Goal: Task Accomplishment & Management: Use online tool/utility

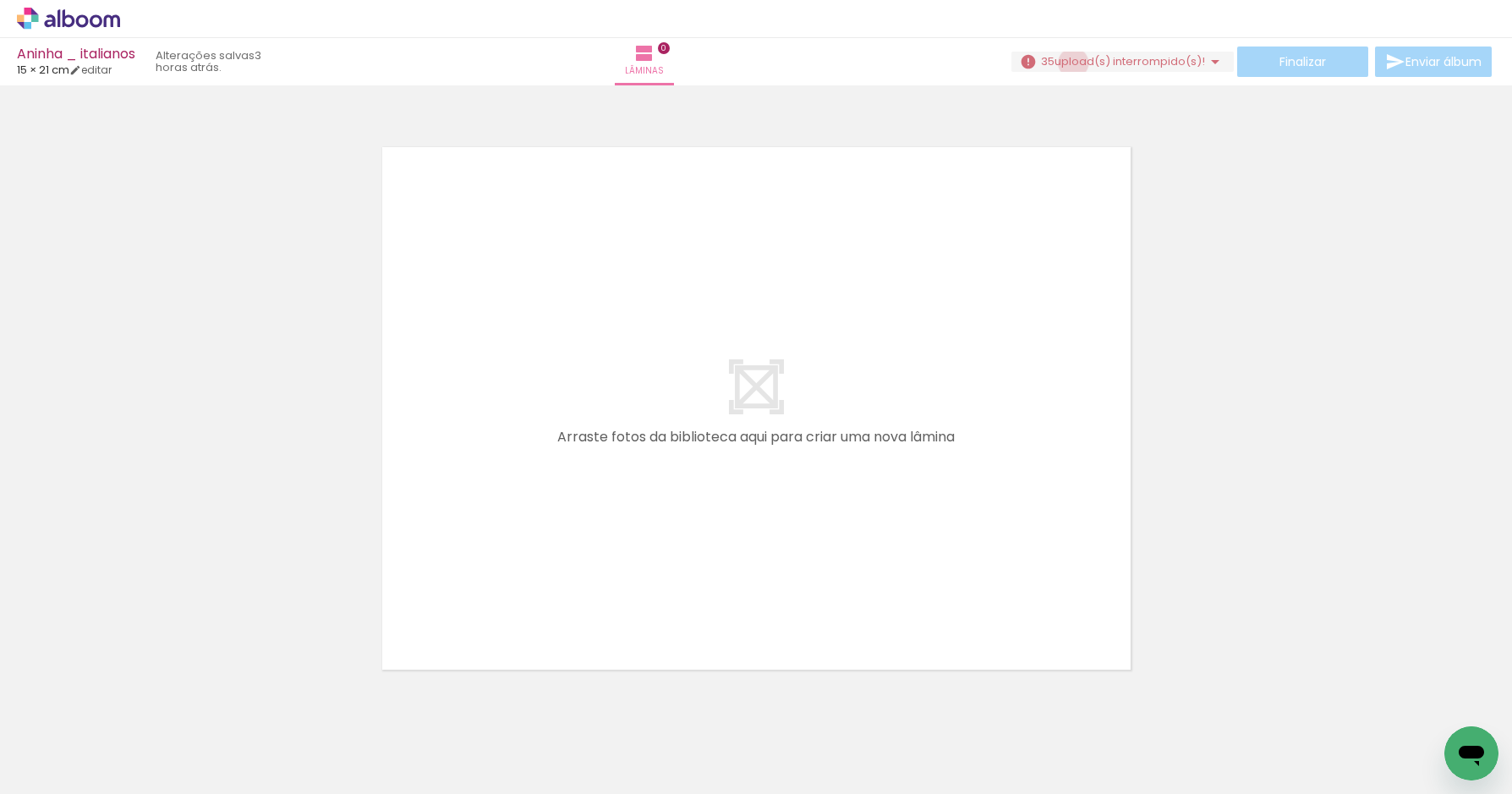
click at [1066, 63] on span "upload(s) interrompido(s)!" at bounding box center [1129, 61] width 150 height 16
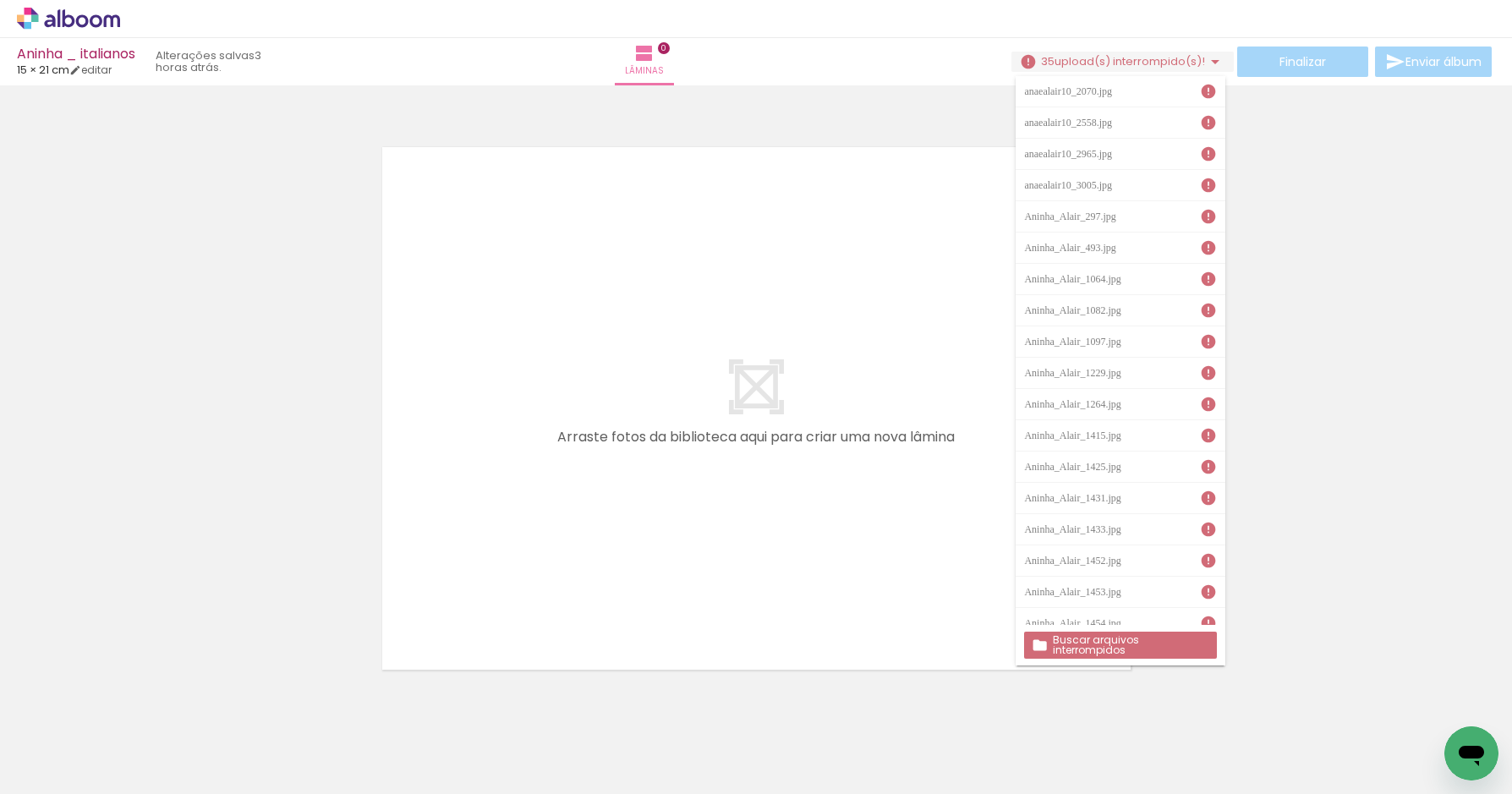
click at [0, 0] on slot "Buscar arquivos interrompidos" at bounding box center [0, 0] width 0 height 0
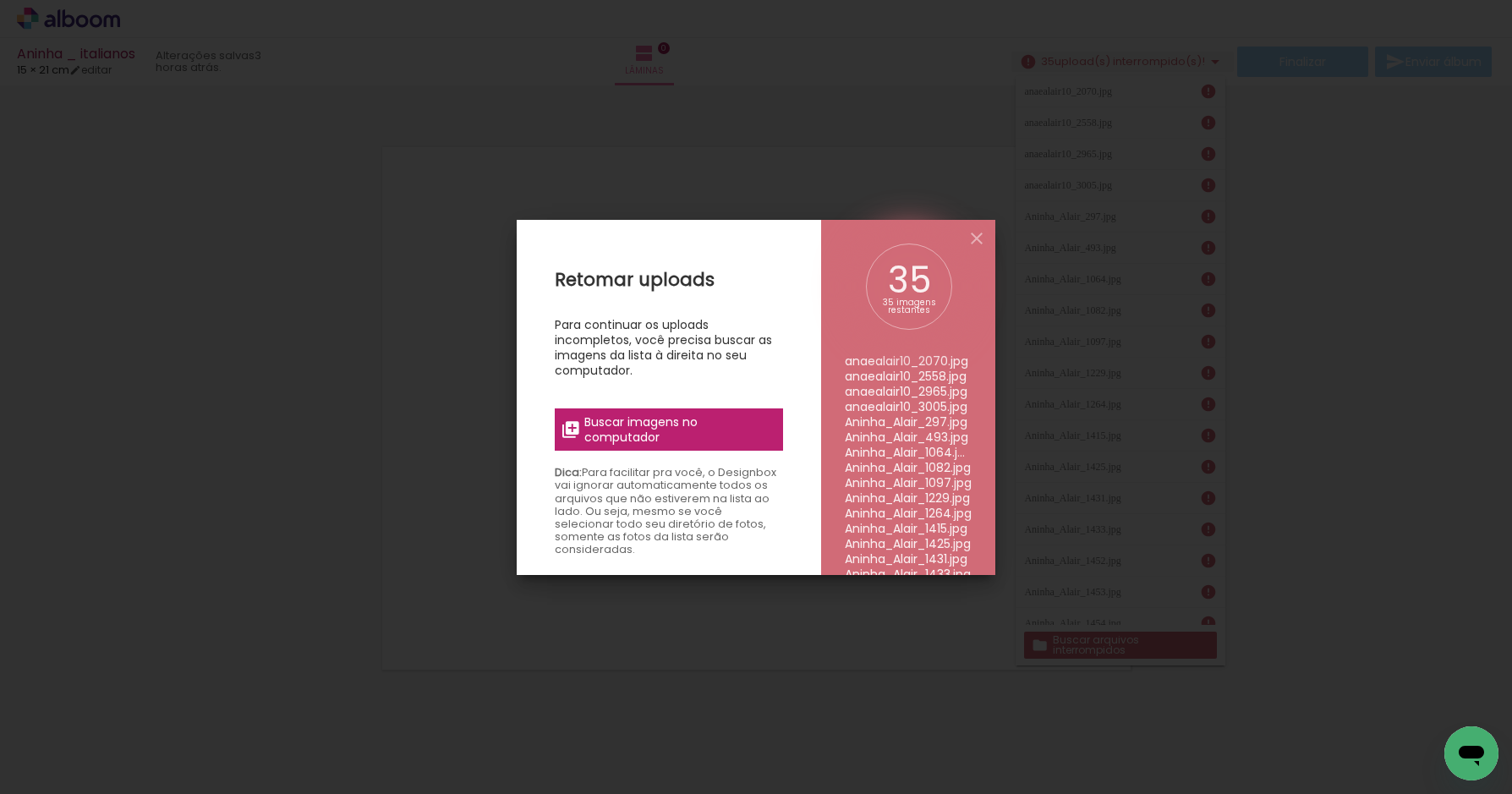
click at [604, 424] on span "Buscar imagens no computador" at bounding box center [678, 430] width 189 height 31
click at [0, 0] on input "file" at bounding box center [0, 0] width 0 height 0
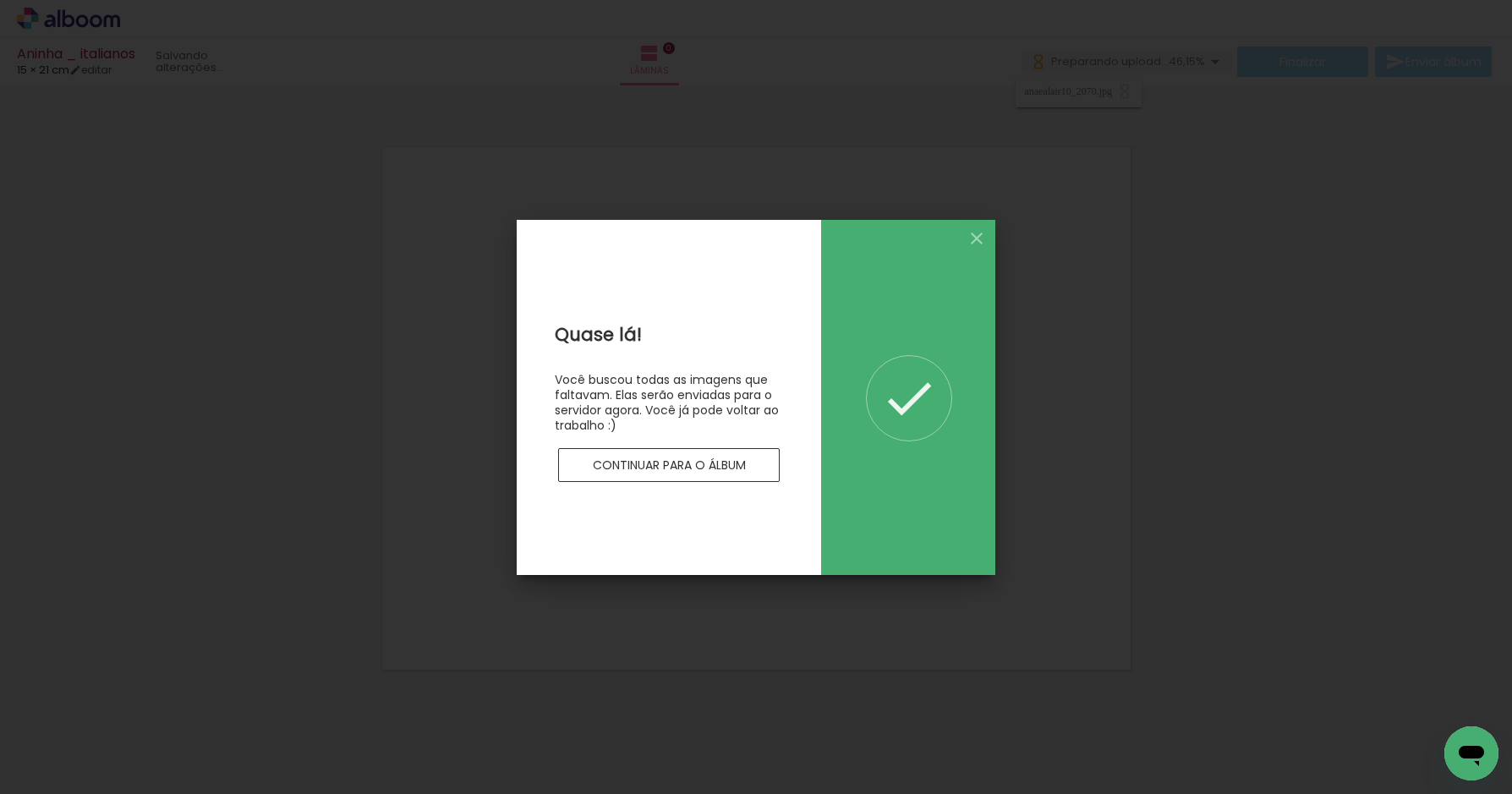
click at [0, 0] on slot "Continuar para o álbum" at bounding box center [0, 0] width 0 height 0
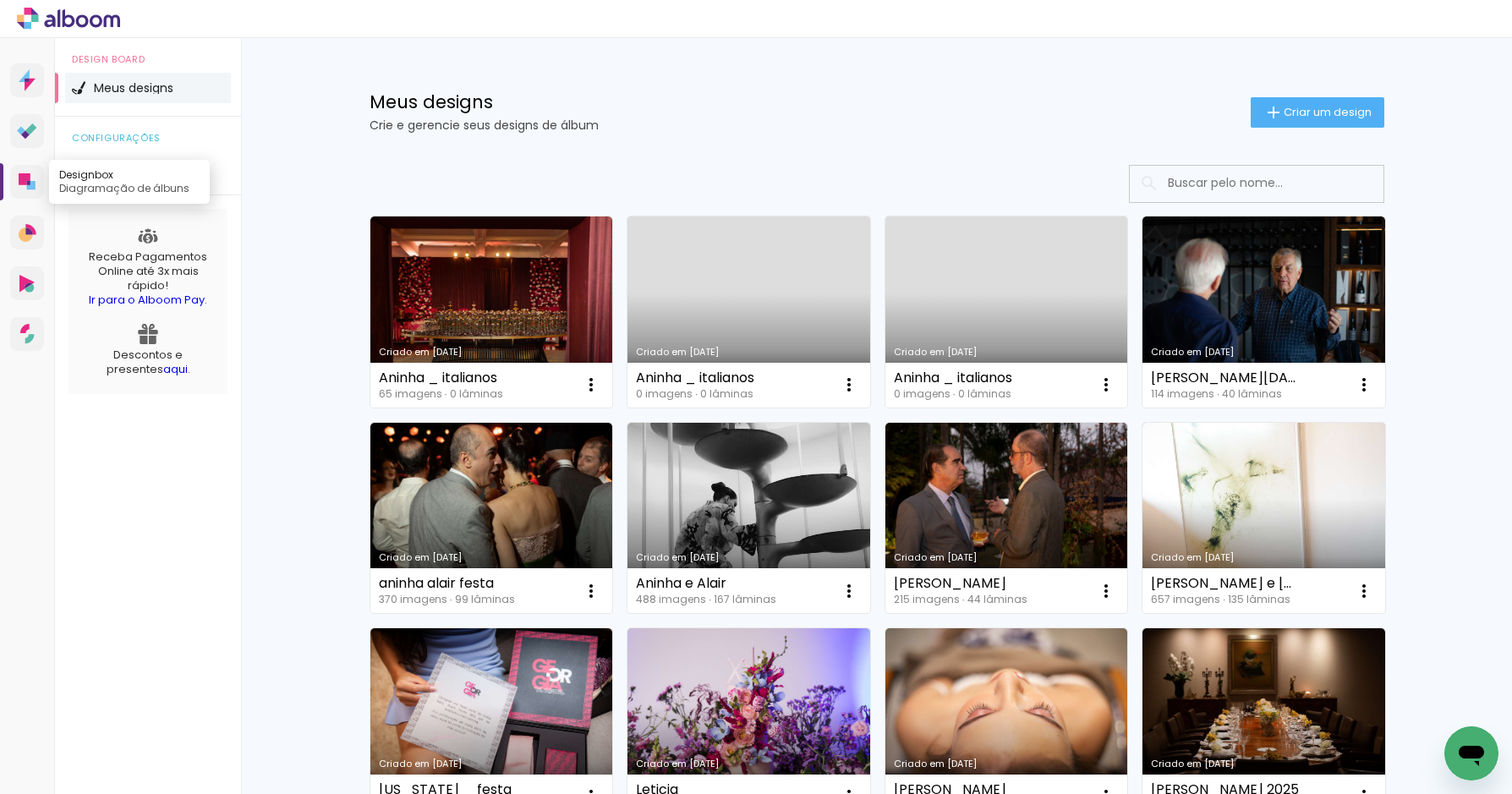
click at [24, 186] on icon at bounding box center [27, 182] width 17 height 17
click at [1338, 109] on span "Criar um design" at bounding box center [1326, 112] width 88 height 11
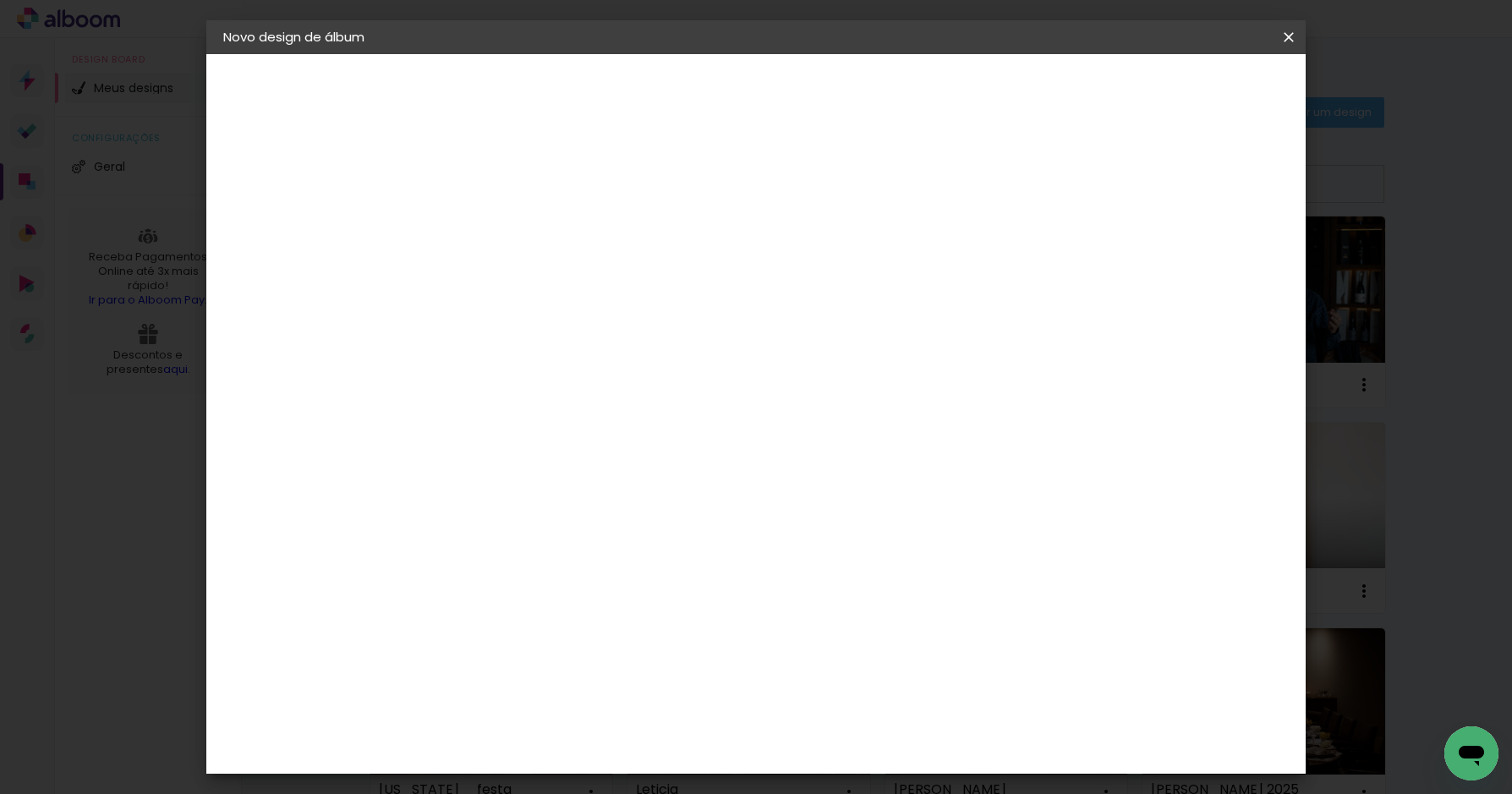
click at [499, 235] on input at bounding box center [499, 226] width 0 height 26
type input "mazzo"
type paper-input "mazzo"
click at [0, 0] on slot "Avançar" at bounding box center [0, 0] width 0 height 0
click at [628, 315] on input at bounding box center [543, 321] width 171 height 21
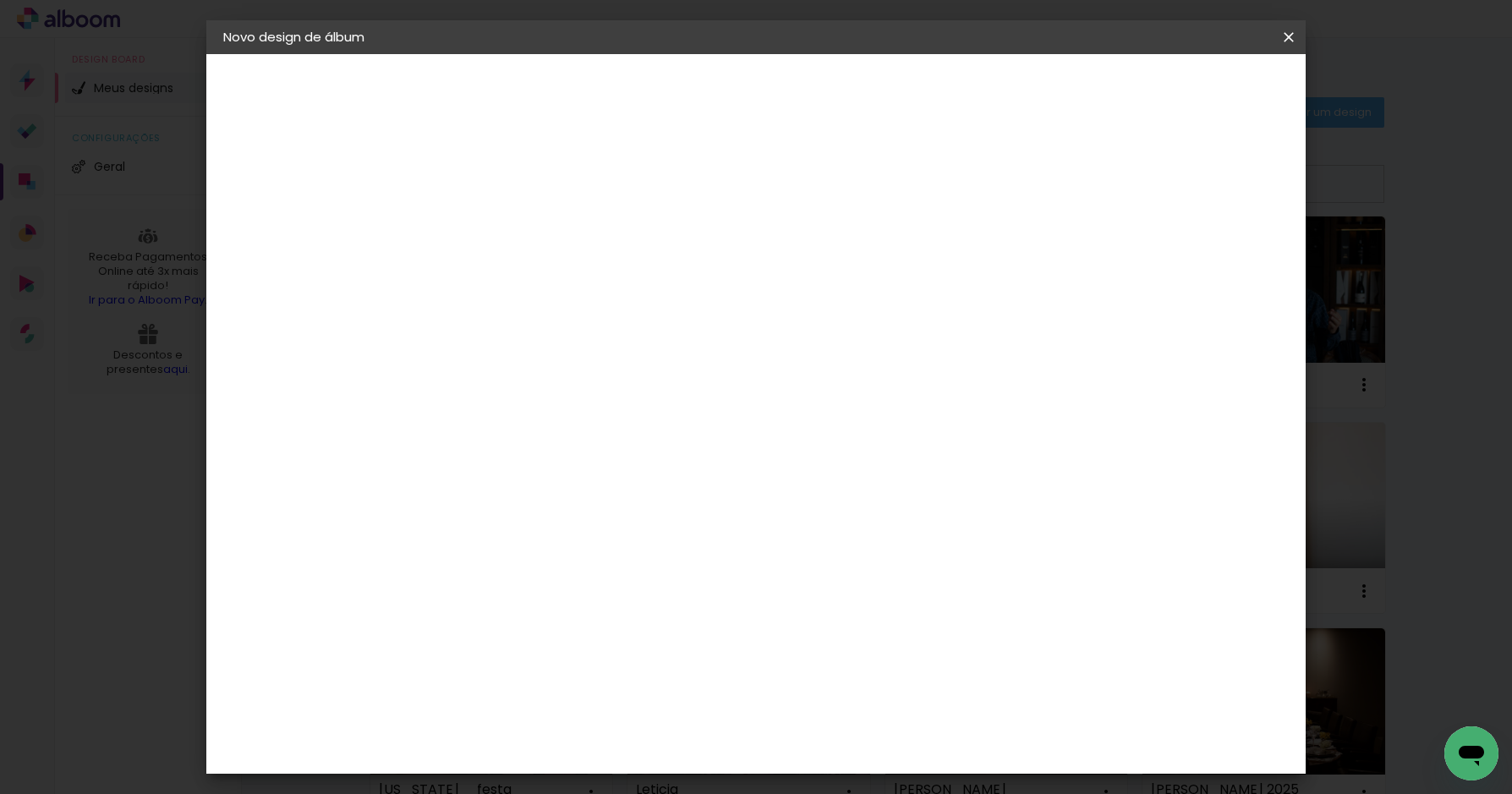
type input "fotol"
type paper-input "fotol"
click at [541, 374] on div "Fotolab Álbuns" at bounding box center [515, 386] width 52 height 27
click at [541, 381] on div "Fotolab Álbuns" at bounding box center [515, 386] width 52 height 27
click at [541, 378] on div "Fotolab Álbuns" at bounding box center [515, 386] width 52 height 27
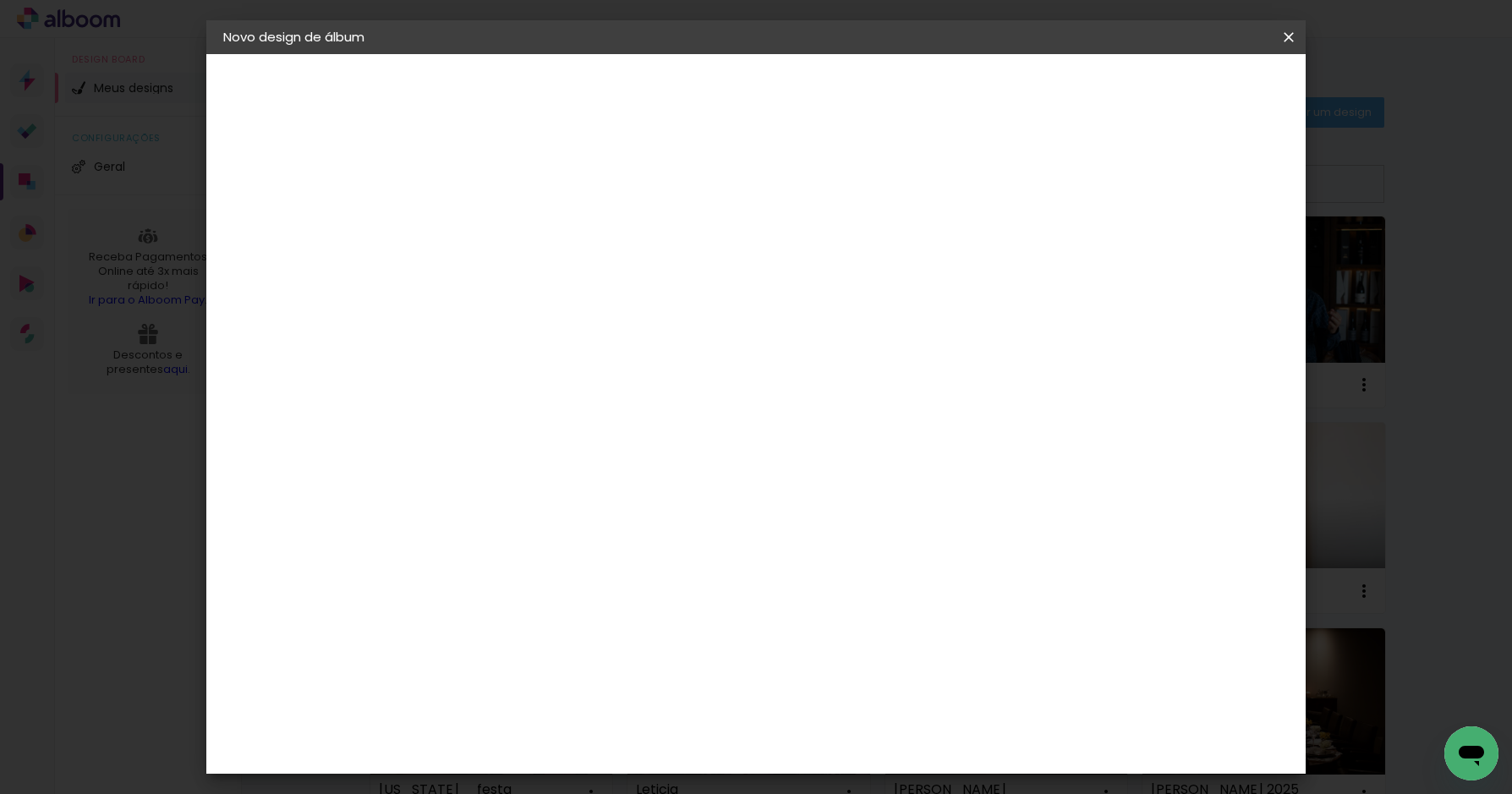
click at [541, 376] on div "Fotolab Álbuns" at bounding box center [515, 386] width 52 height 27
click at [541, 382] on div "Fotolab Álbuns" at bounding box center [515, 386] width 52 height 27
click at [541, 383] on div "Fotolab Álbuns" at bounding box center [515, 386] width 52 height 27
click at [0, 0] on slot "Avançar" at bounding box center [0, 0] width 0 height 0
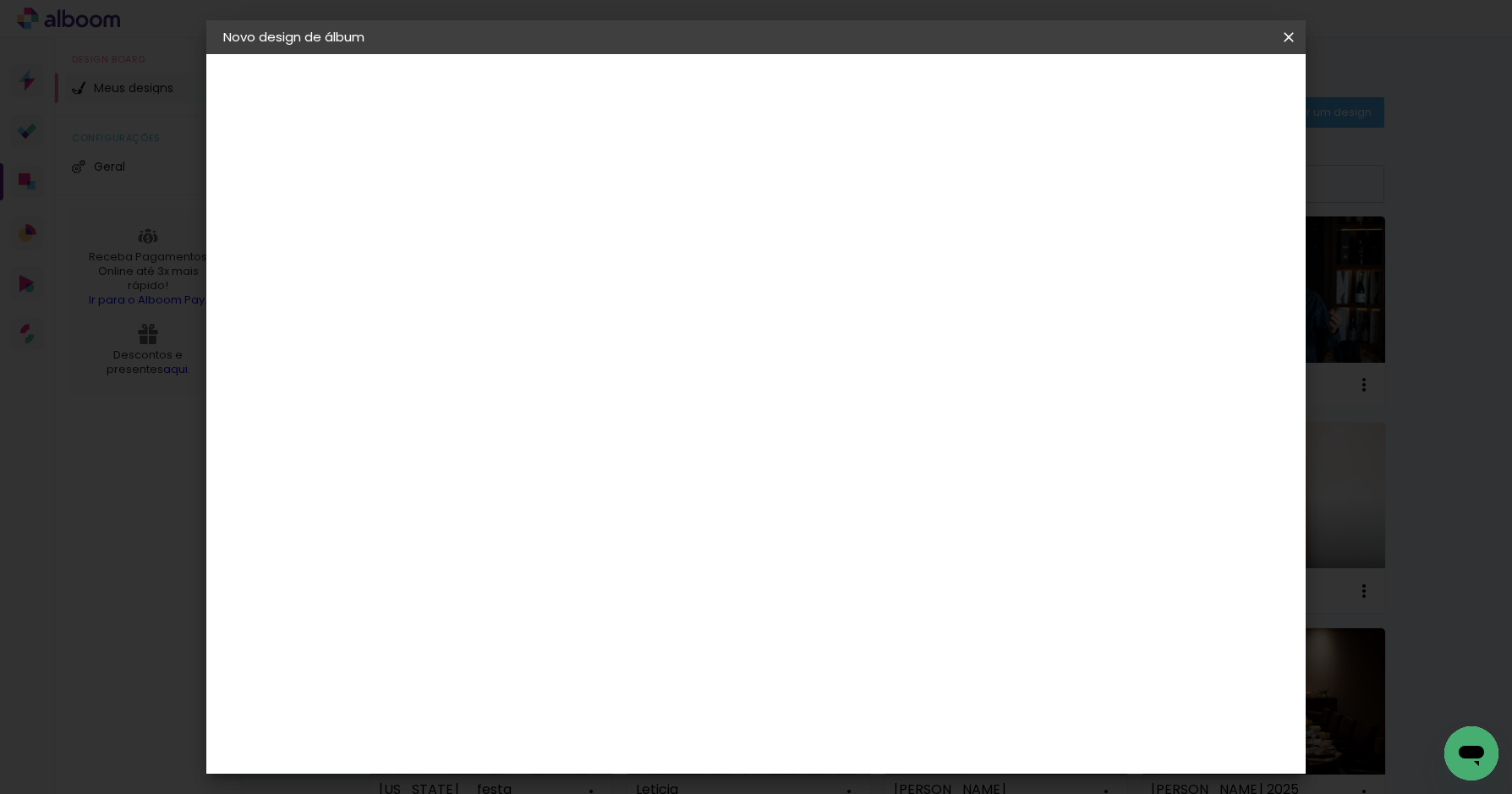
click at [775, 78] on paper-button "Avançar" at bounding box center [734, 90] width 83 height 29
click at [1113, 190] on paper-checkbox "Mostrar sangria" at bounding box center [1048, 183] width 128 height 21
type paper-checkbox "on"
click at [1096, 92] on span "Iniciar design" at bounding box center [1057, 90] width 77 height 12
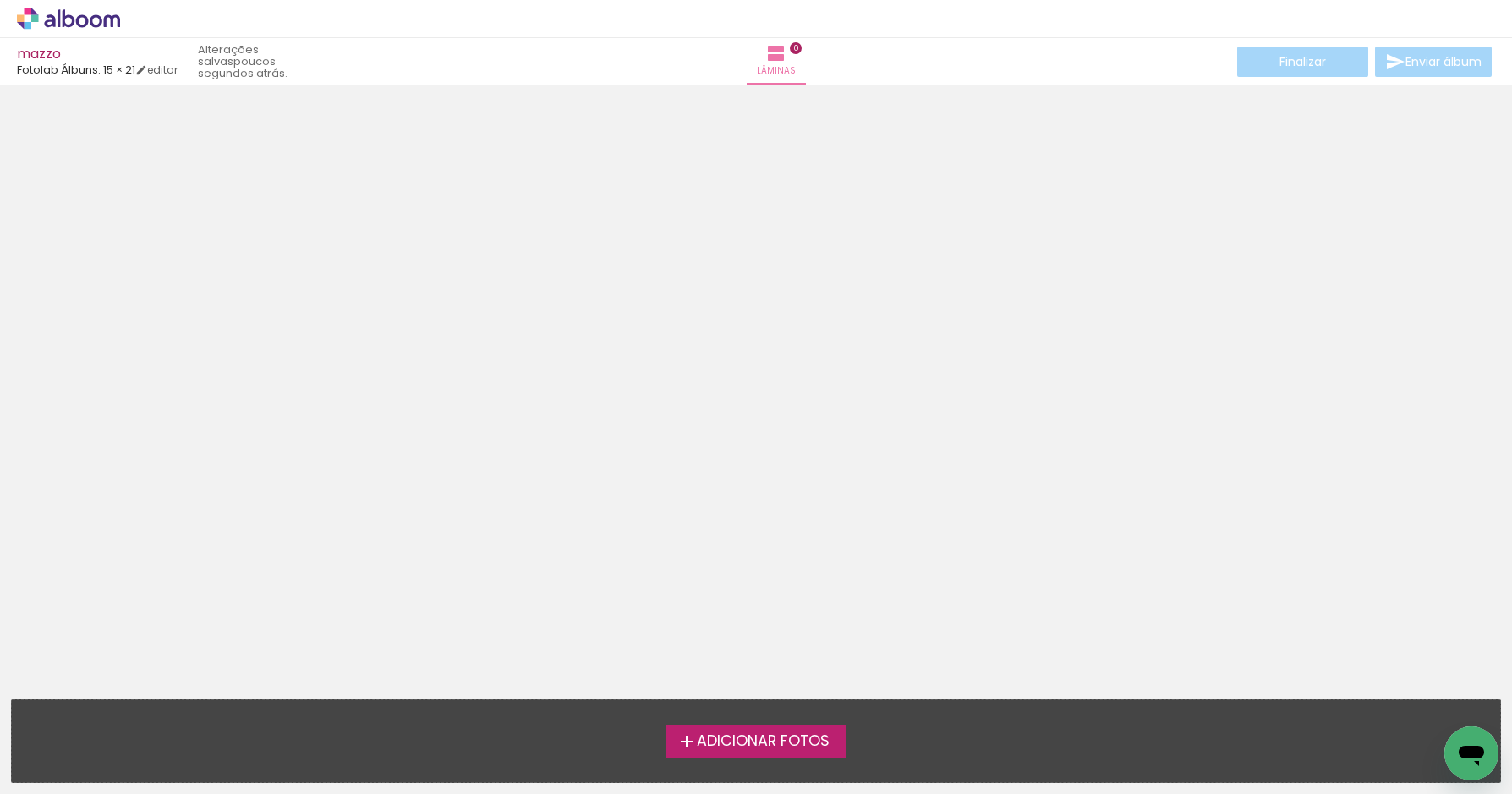
click at [763, 737] on span "Adicionar Fotos" at bounding box center [763, 742] width 133 height 15
click at [0, 0] on input "file" at bounding box center [0, 0] width 0 height 0
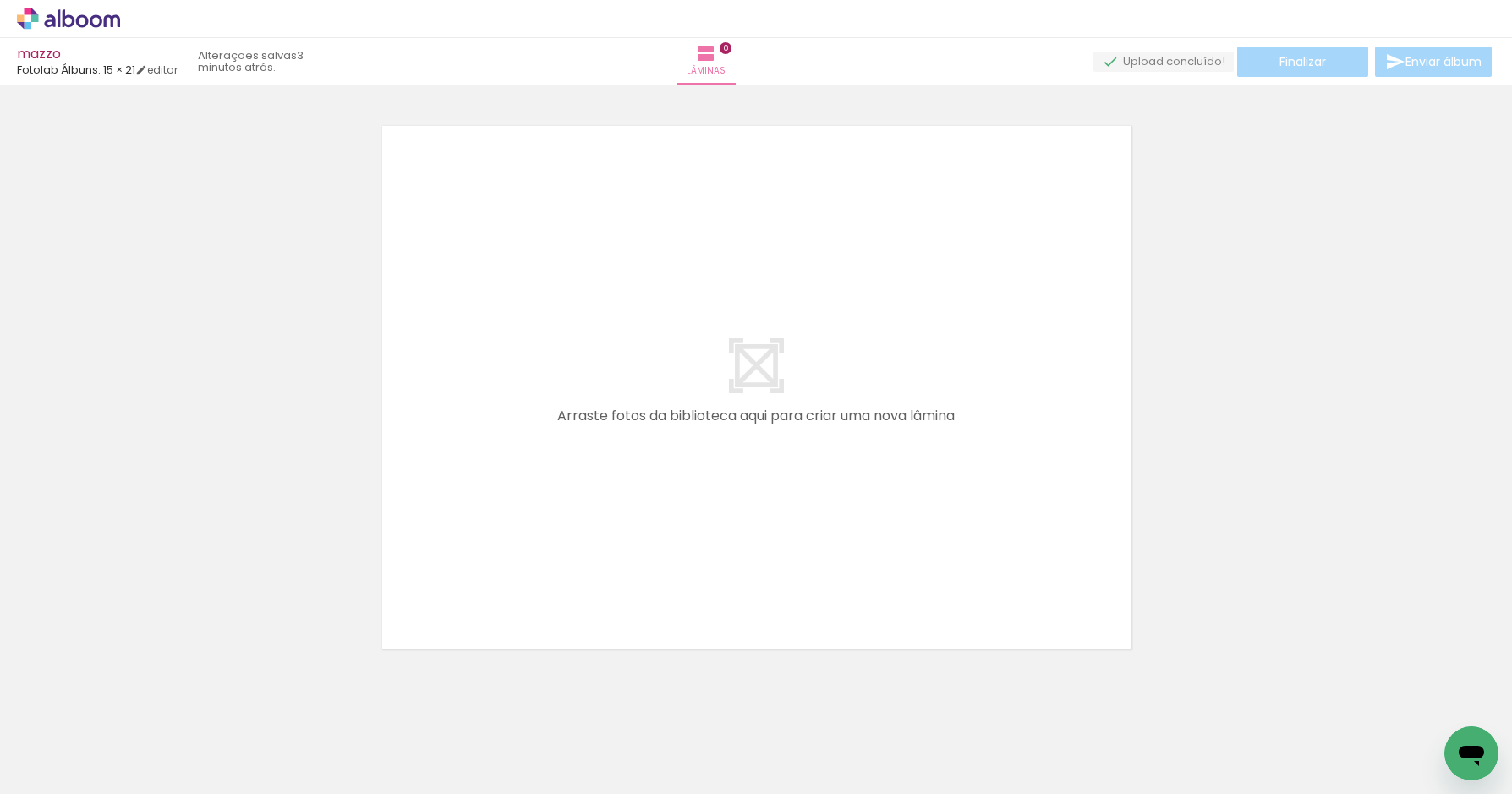
click at [275, 357] on div at bounding box center [756, 366] width 1512 height 591
click at [88, 16] on icon at bounding box center [68, 18] width 103 height 22
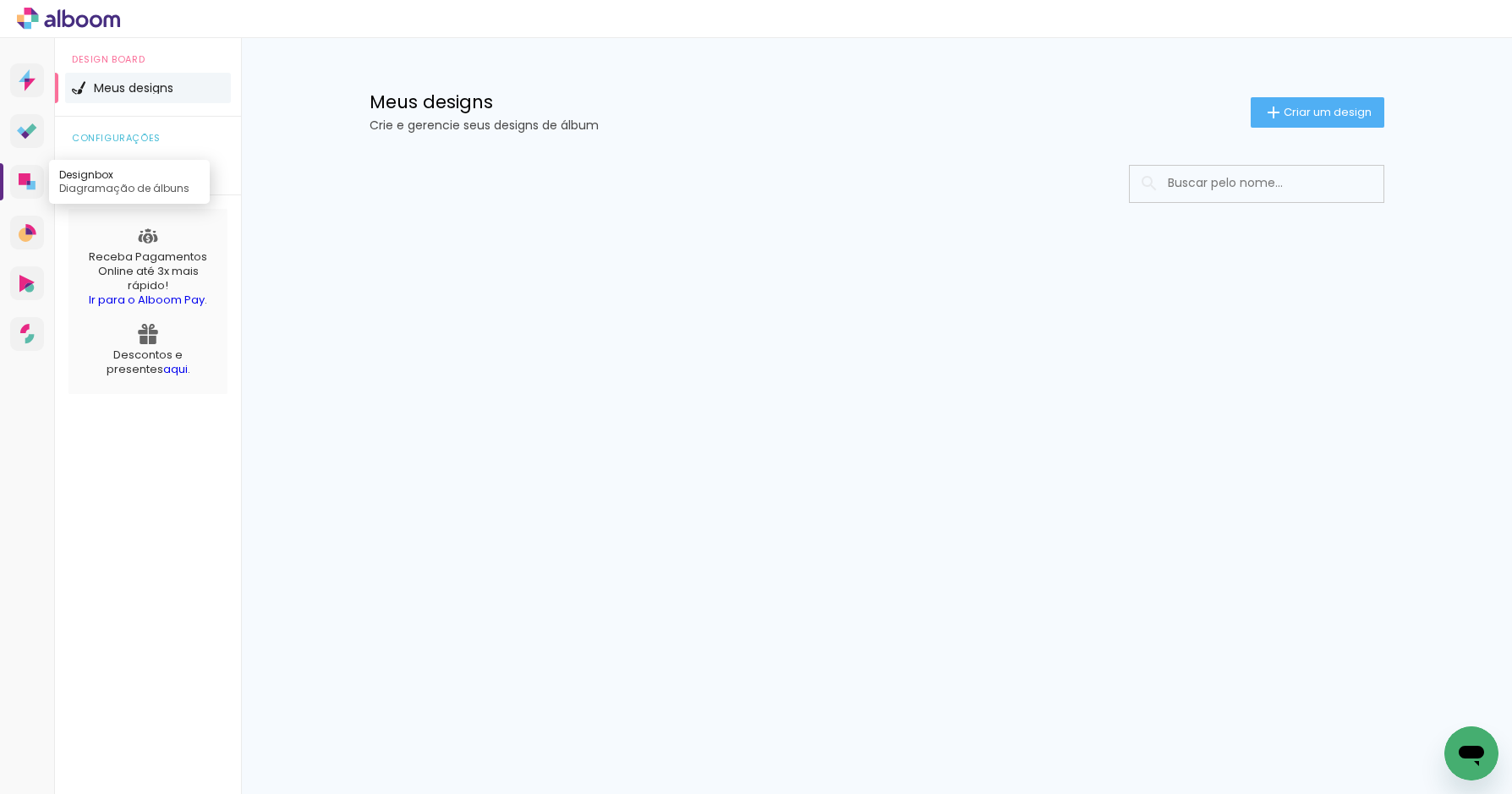
click at [28, 182] on icon at bounding box center [29, 183] width 4 height 4
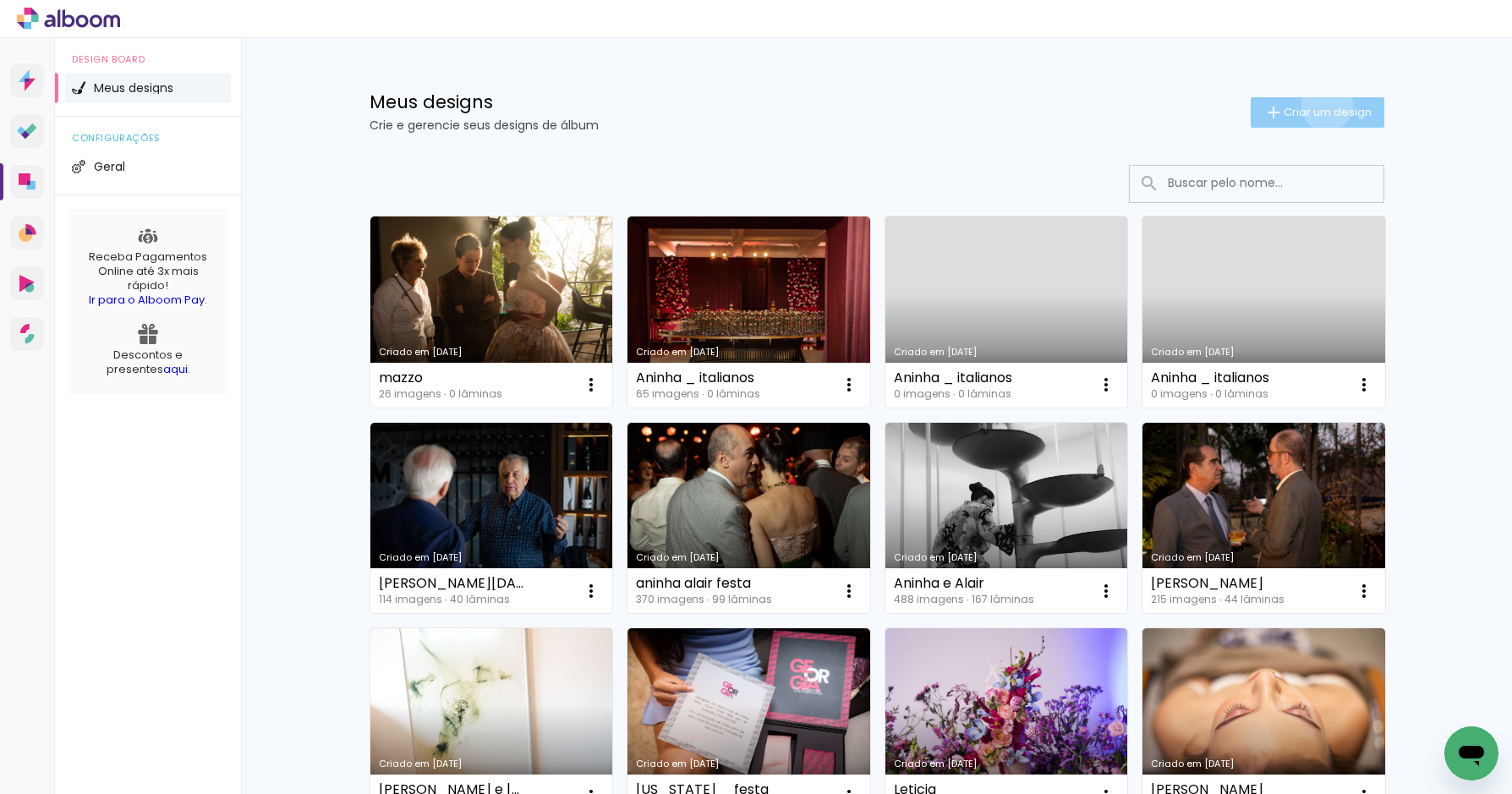
click at [1323, 107] on span "Criar um design" at bounding box center [1326, 112] width 88 height 11
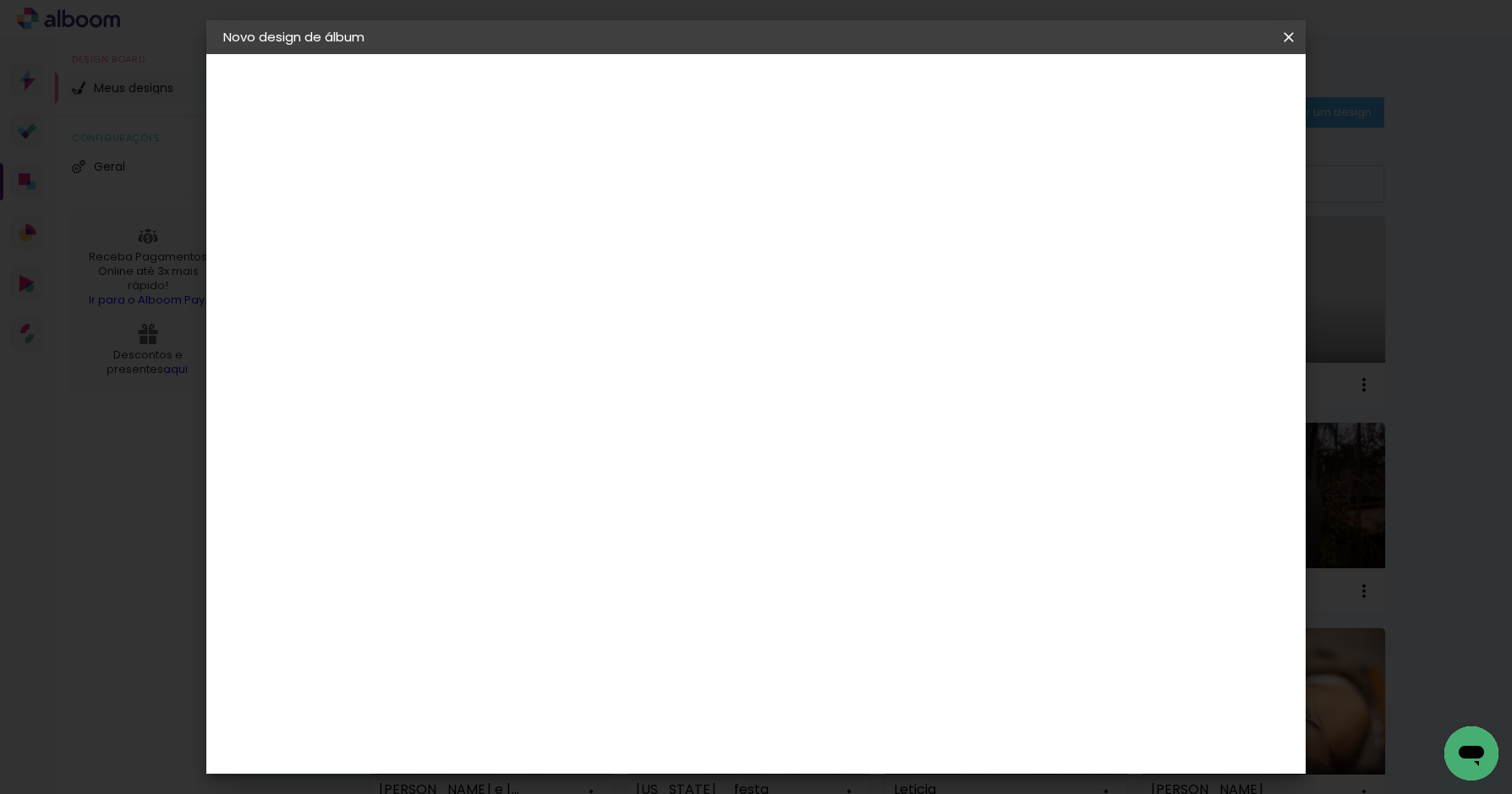
click at [499, 220] on input at bounding box center [499, 226] width 0 height 26
type input "sogros"
type paper-input "sogros"
click at [0, 0] on slot "Avançar" at bounding box center [0, 0] width 0 height 0
click at [628, 325] on input at bounding box center [543, 321] width 171 height 21
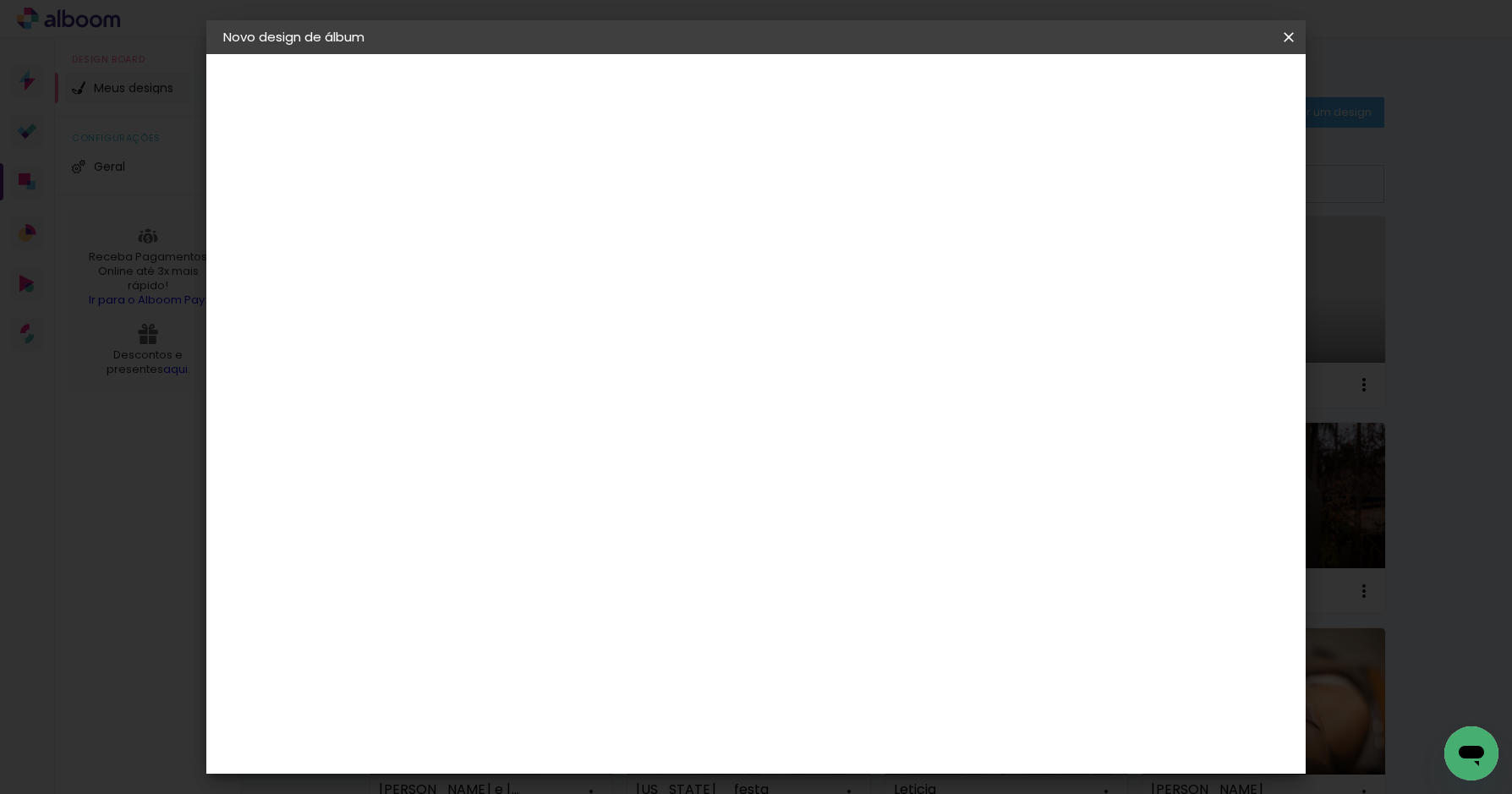
type input "fotol"
type paper-input "fotol"
click at [541, 384] on div "Fotolab Álbuns" at bounding box center [515, 386] width 52 height 27
click at [0, 0] on slot "Avançar" at bounding box center [0, 0] width 0 height 0
click at [676, 584] on div "Fechado" at bounding box center [644, 596] width 63 height 24
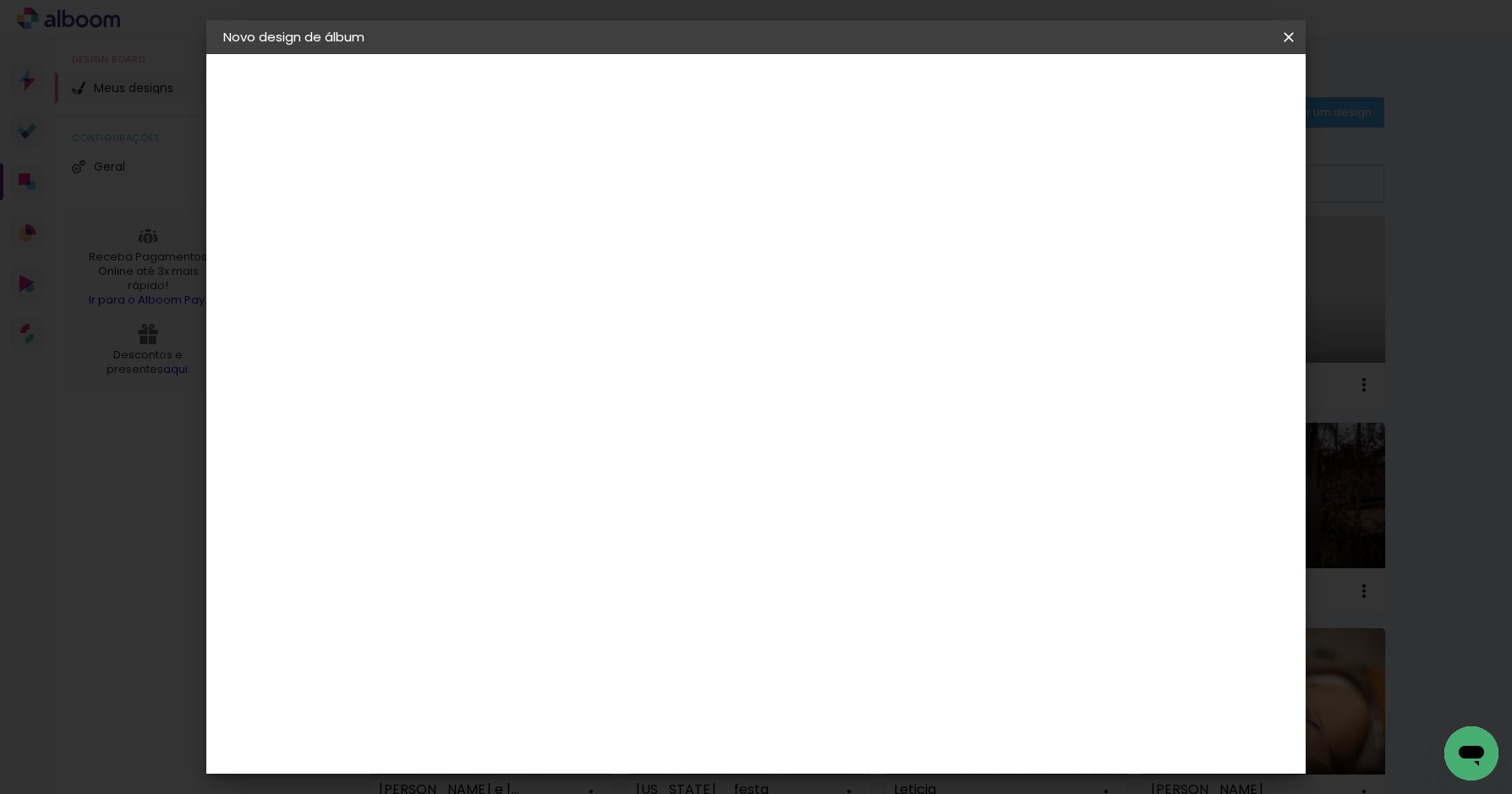
scroll to position [94, 0]
click at [0, 0] on slot "Avançar" at bounding box center [0, 0] width 0 height 0
click at [1000, 182] on div at bounding box center [993, 183] width 15 height 15
type paper-checkbox "on"
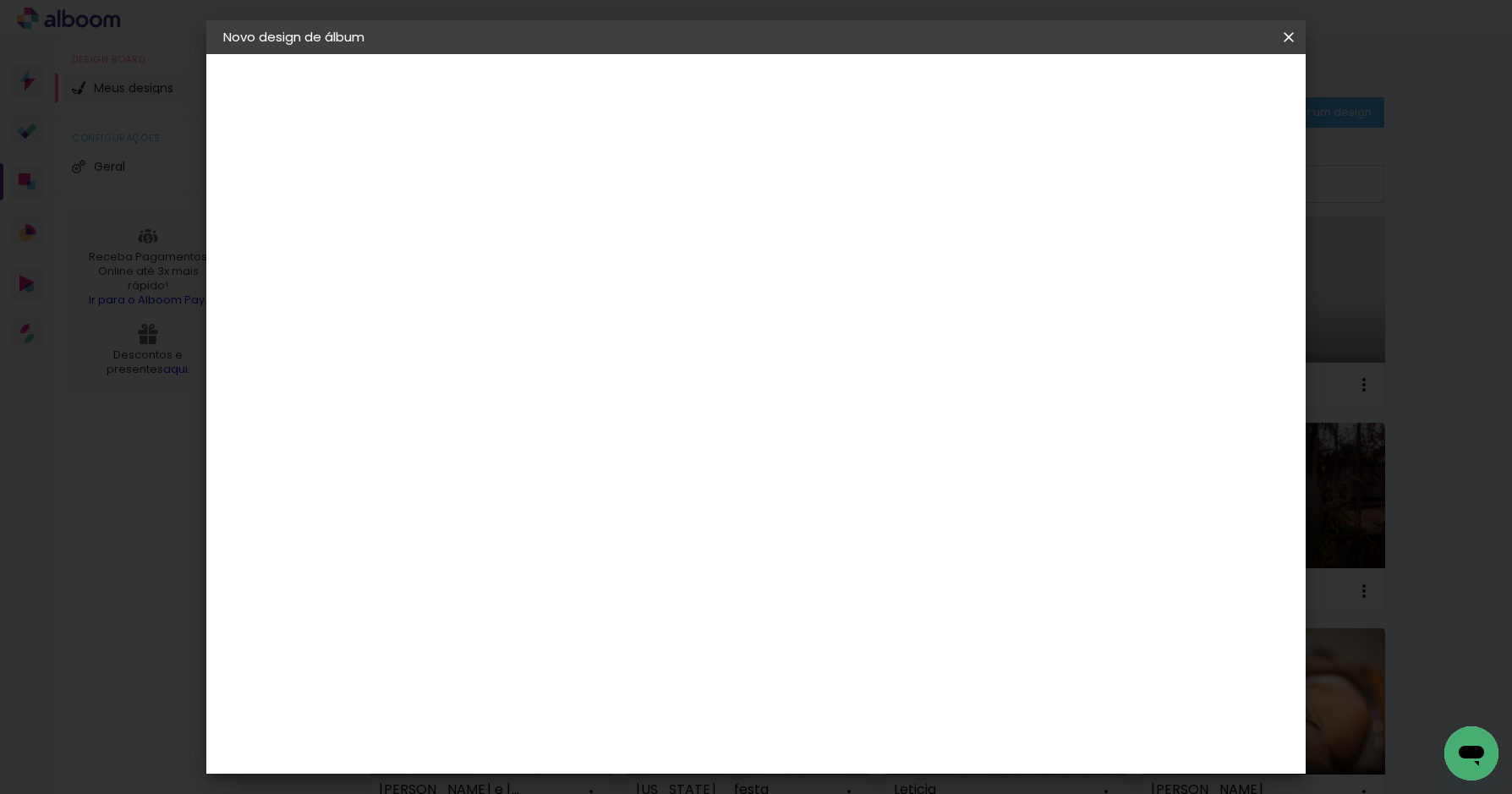
click at [1096, 87] on span "Iniciar design" at bounding box center [1057, 90] width 77 height 12
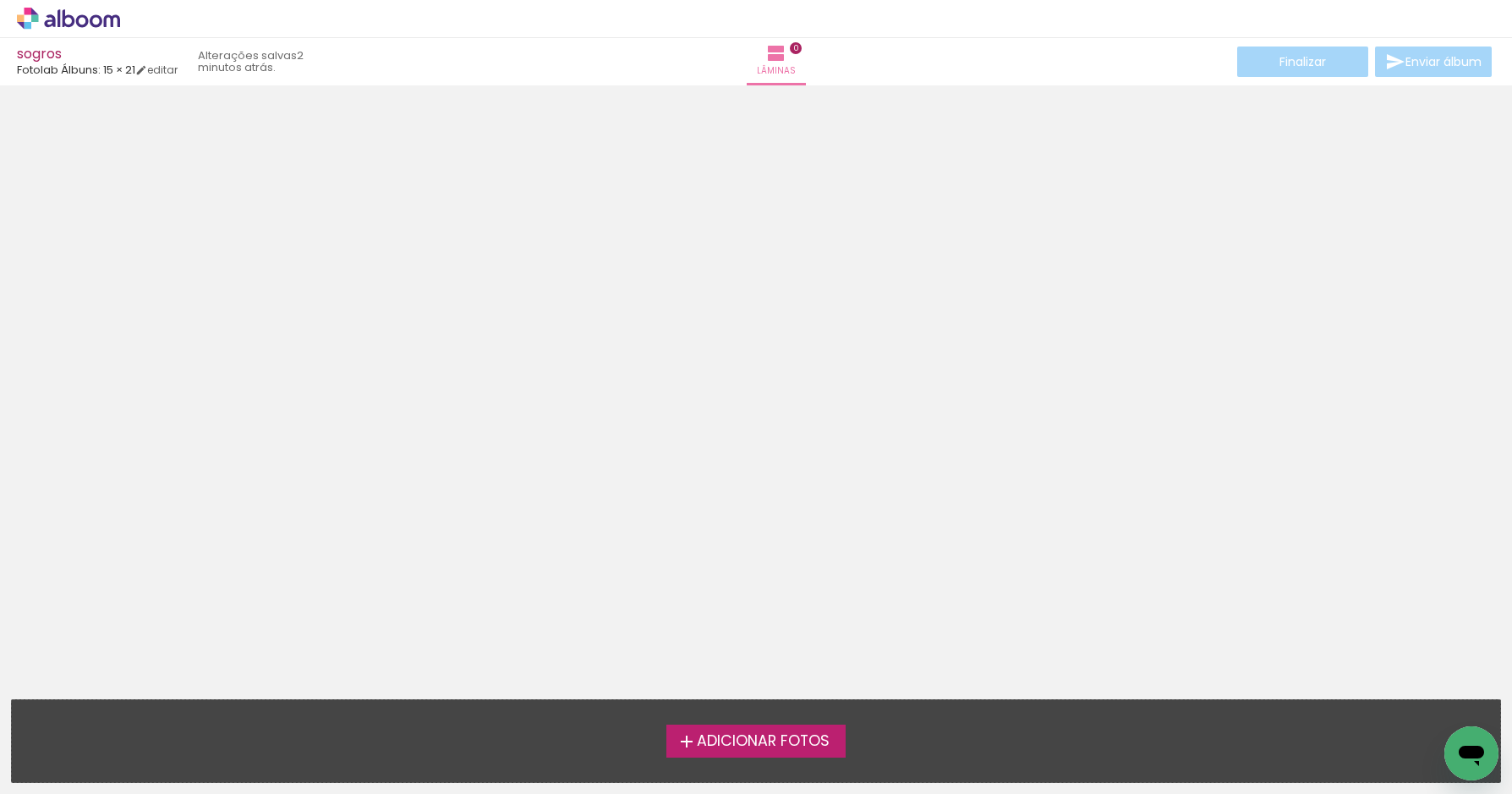
click at [715, 739] on span "Adicionar Fotos" at bounding box center [763, 742] width 133 height 15
click at [0, 0] on input "file" at bounding box center [0, 0] width 0 height 0
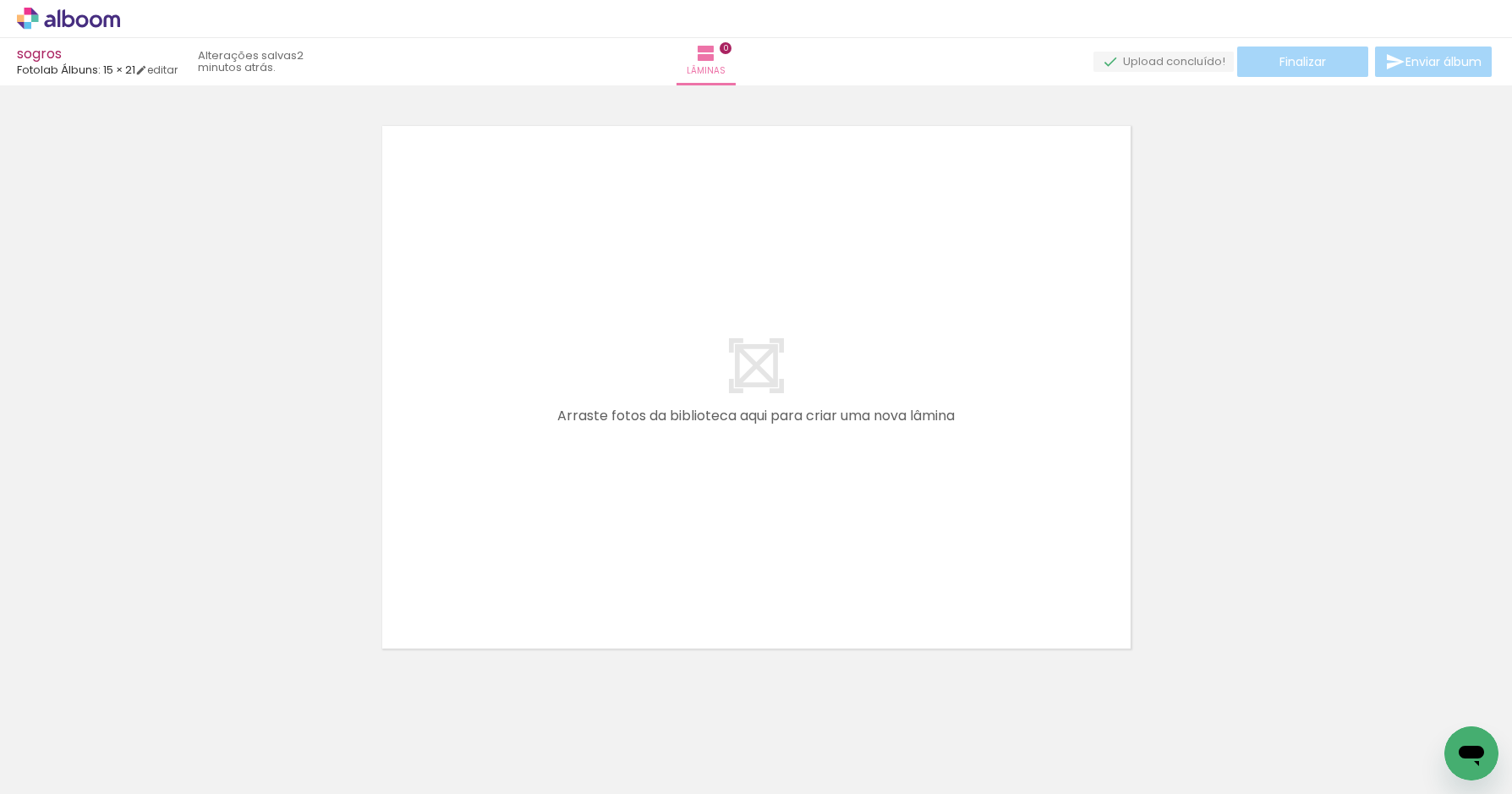
click at [1333, 253] on div at bounding box center [756, 366] width 1512 height 591
